Goal: Navigation & Orientation: Find specific page/section

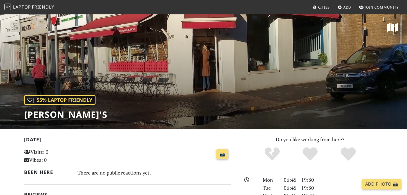
click at [39, 6] on span "Friendly" at bounding box center [43, 7] width 22 height 6
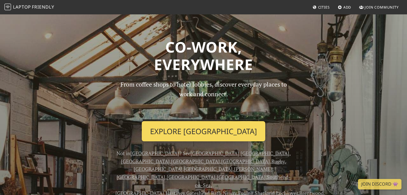
click at [188, 138] on link "Explore [GEOGRAPHIC_DATA]" at bounding box center [204, 131] width 124 height 20
